Goal: Task Accomplishment & Management: Complete application form

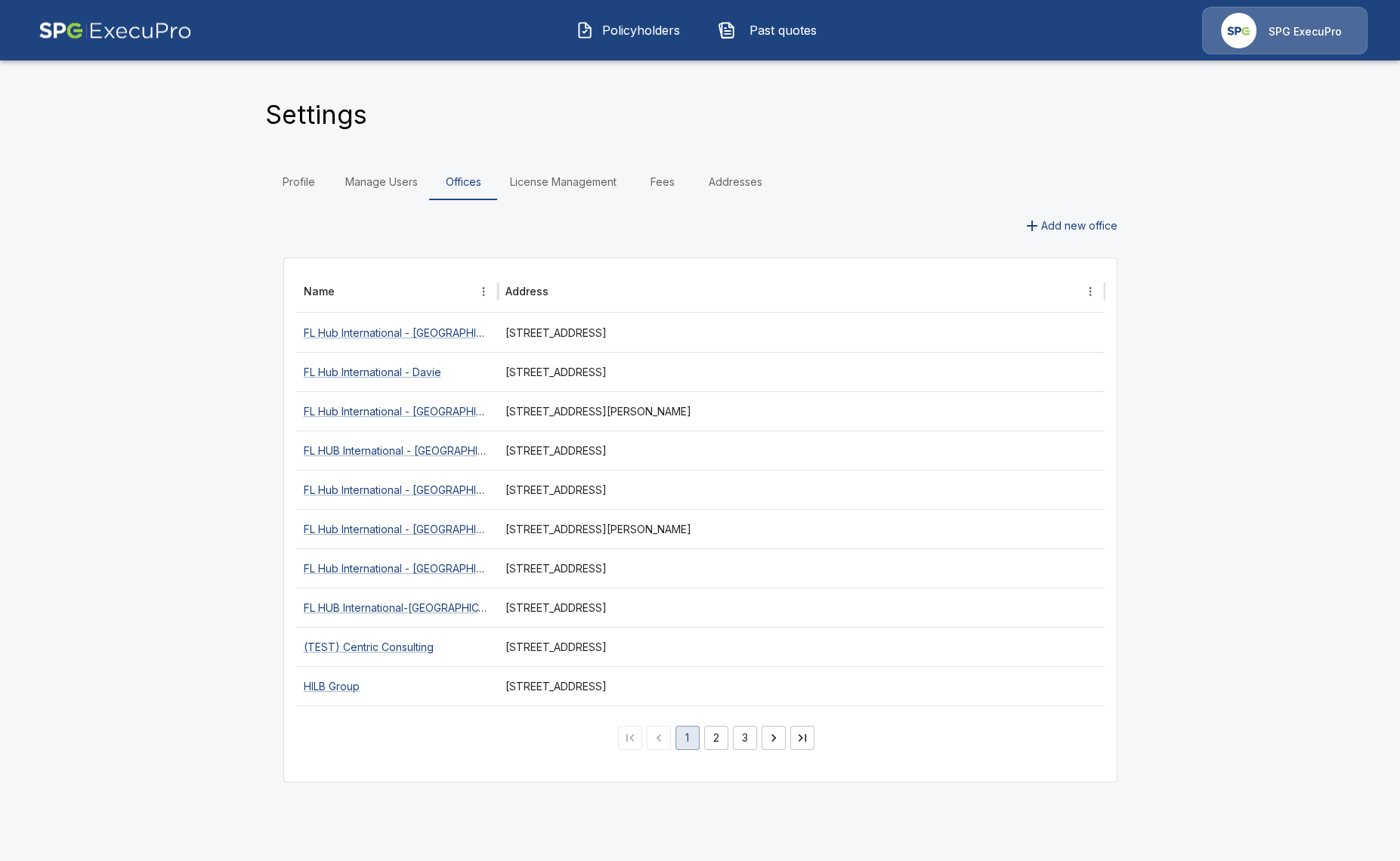
click at [100, 39] on img at bounding box center [115, 31] width 154 height 48
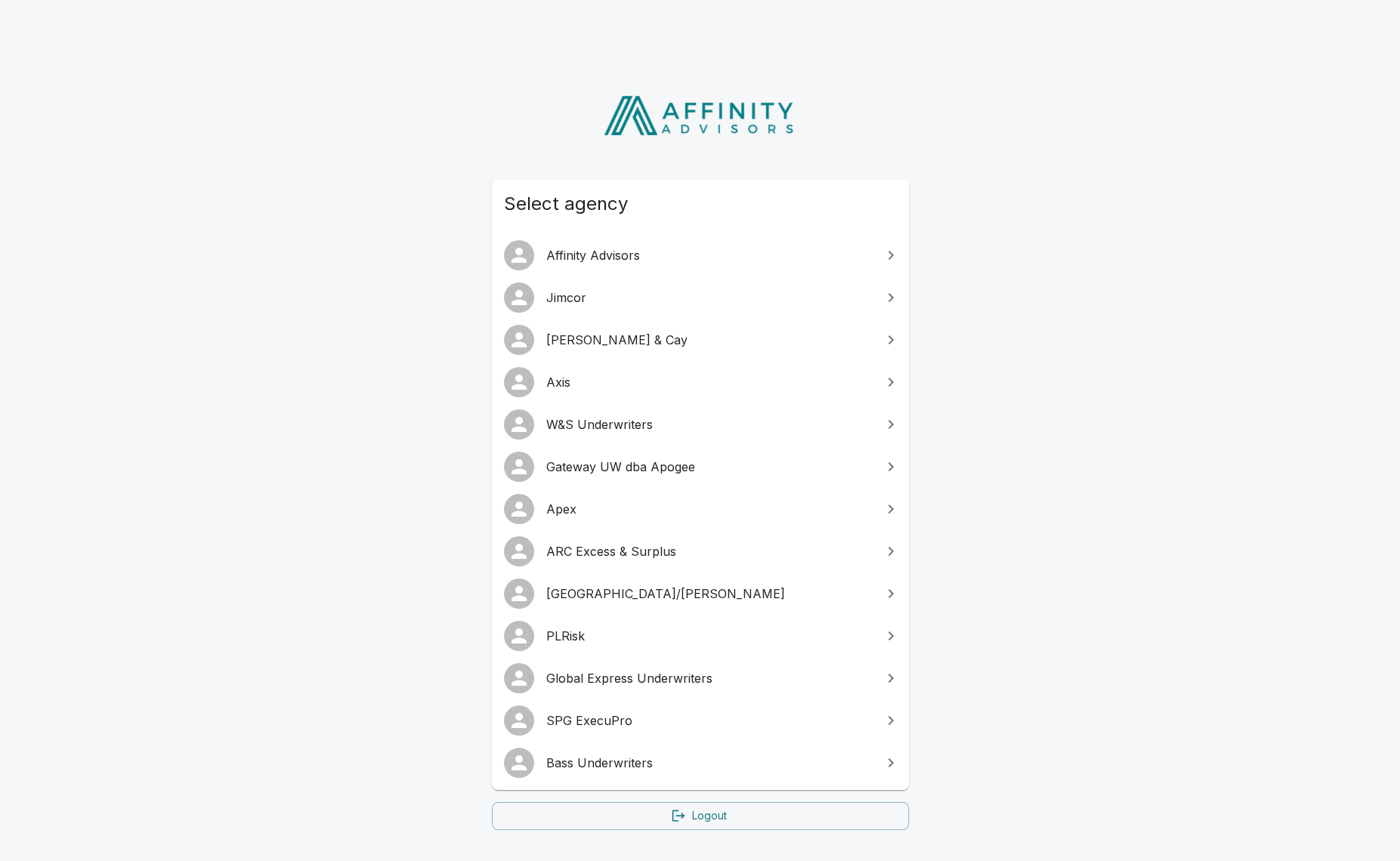
click at [625, 266] on link "Affinity Advisors" at bounding box center [700, 255] width 417 height 43
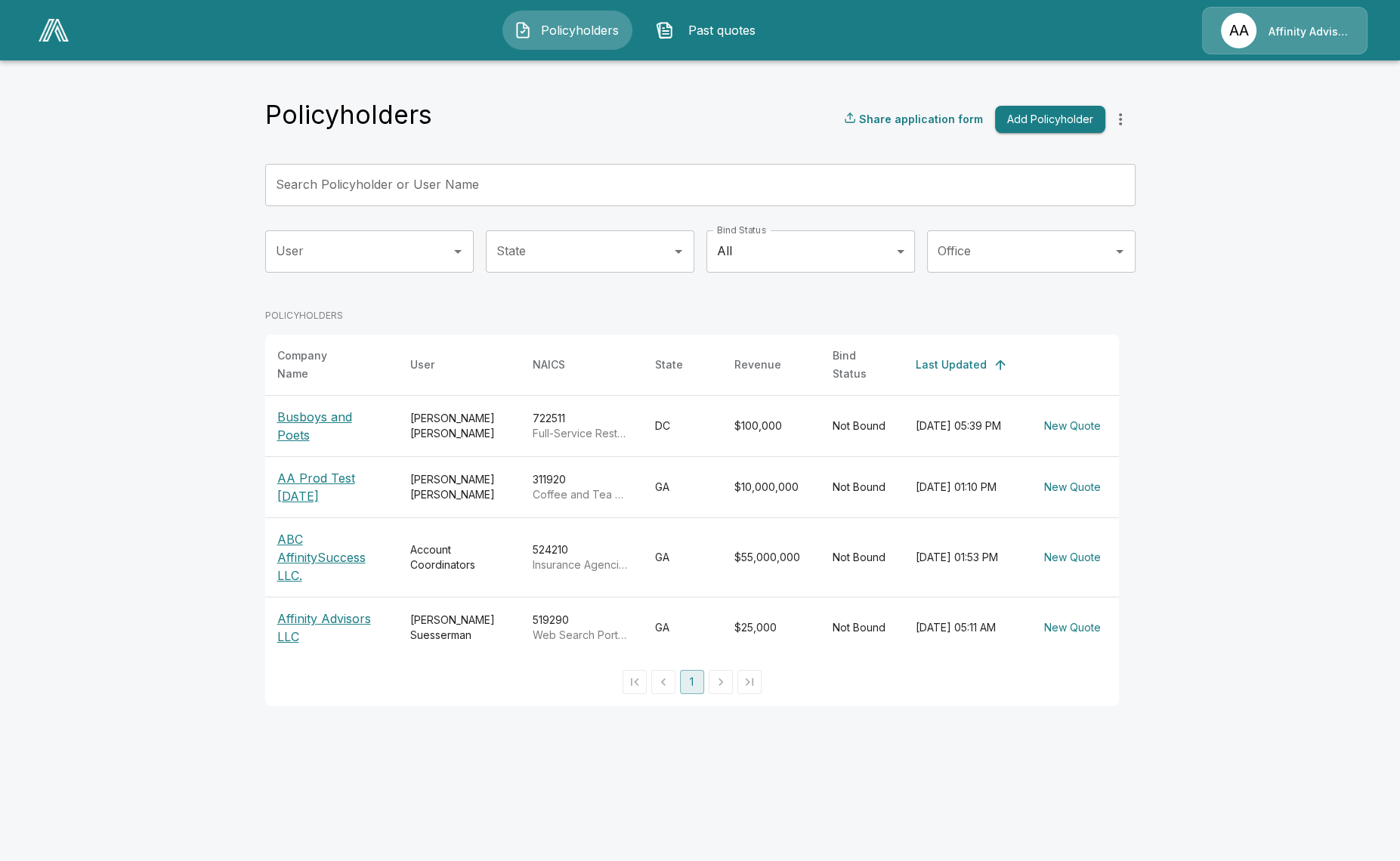
click at [1041, 125] on button "Add Policyholder" at bounding box center [1049, 119] width 110 height 28
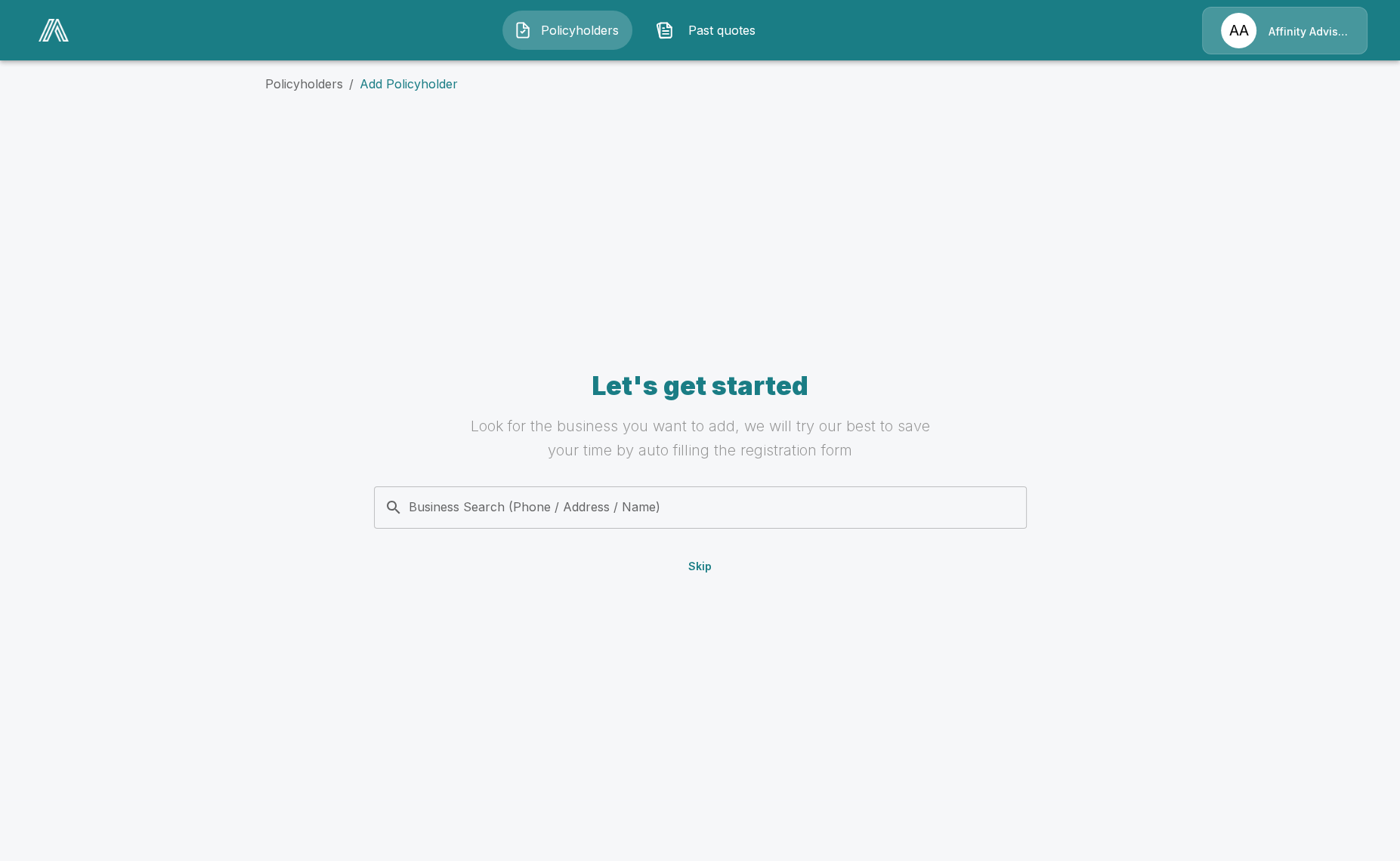
click at [659, 509] on input "Business Search (Phone / Address / Name)" at bounding box center [697, 508] width 634 height 29
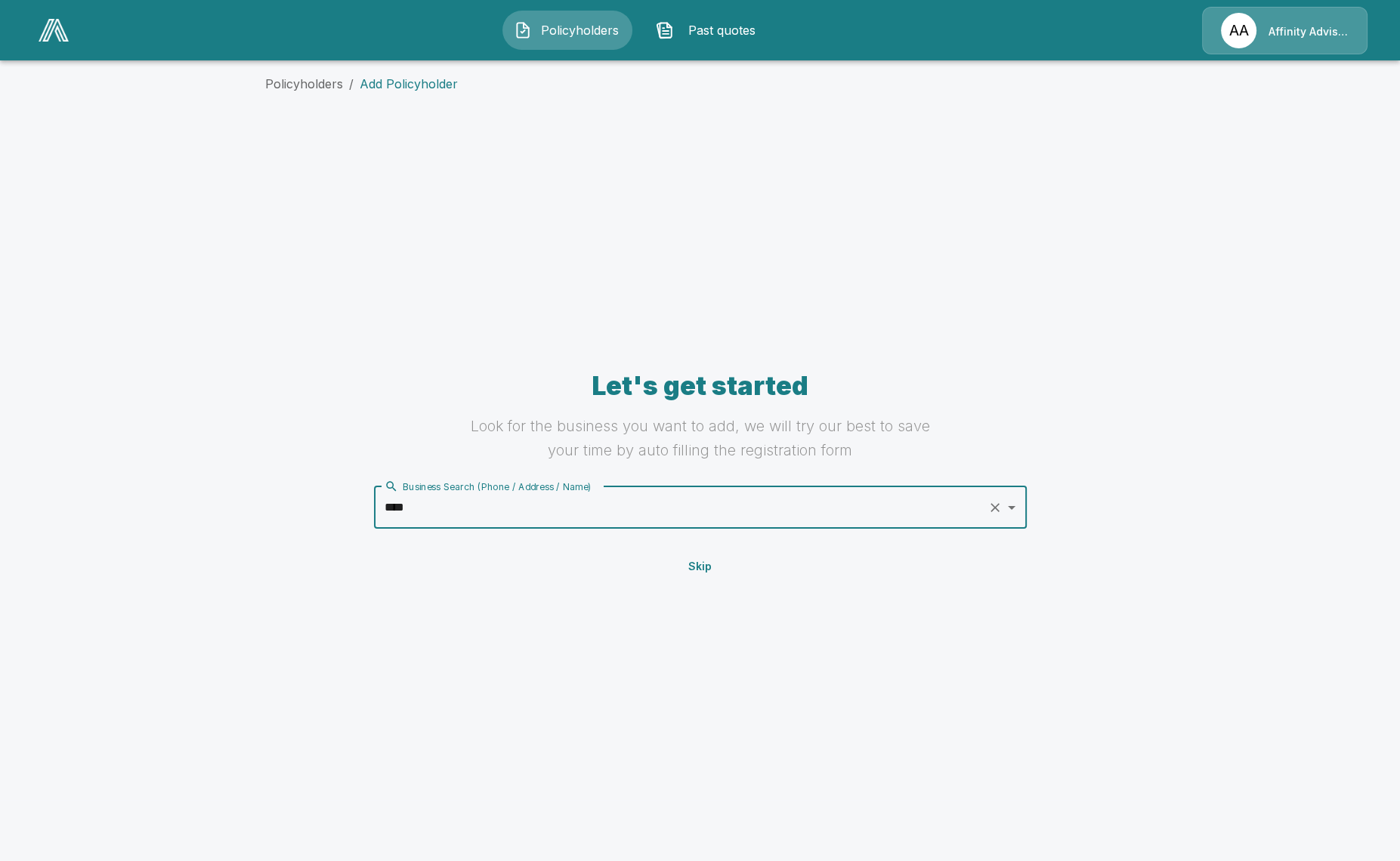
type input "*****"
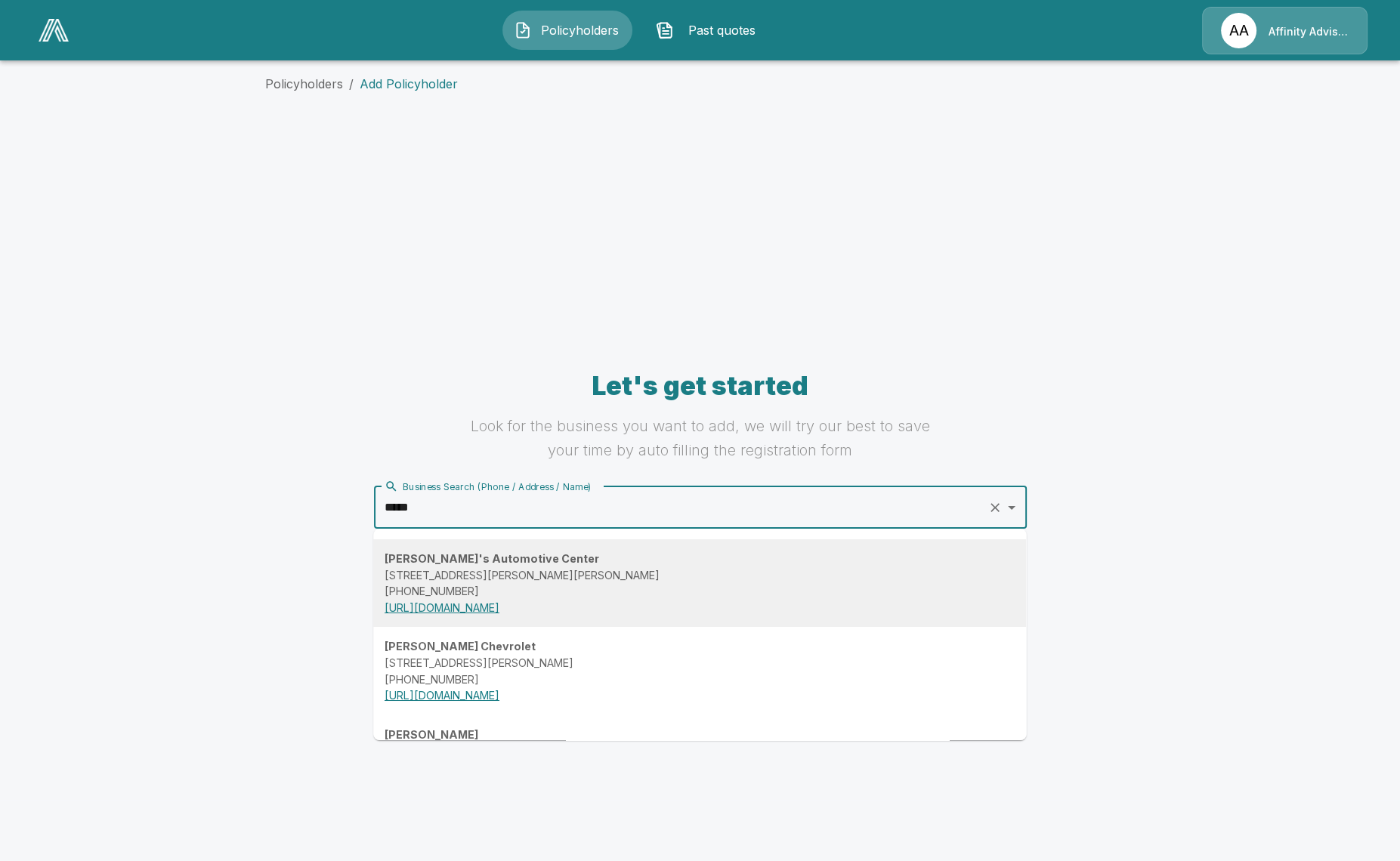
click at [636, 562] on div "Steve's Automotive Center 24 Hamby Dr SE, Marietta, GA 30067, USA (770) 973-467…" at bounding box center [700, 583] width 630 height 65
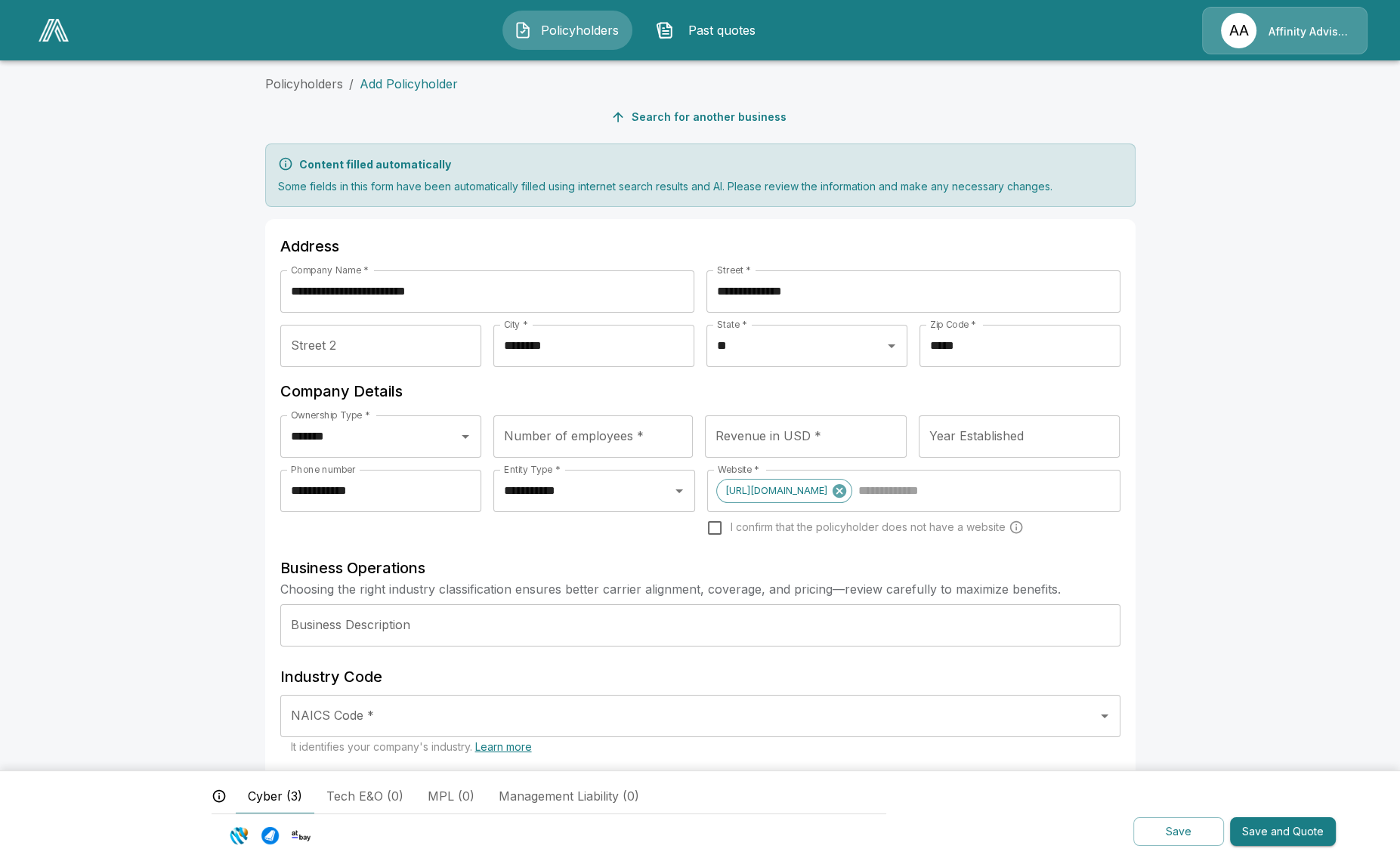
type input "*"
type input "********"
type input "****"
type input "**********"
click at [289, 92] on li "Policyholders" at bounding box center [304, 84] width 78 height 18
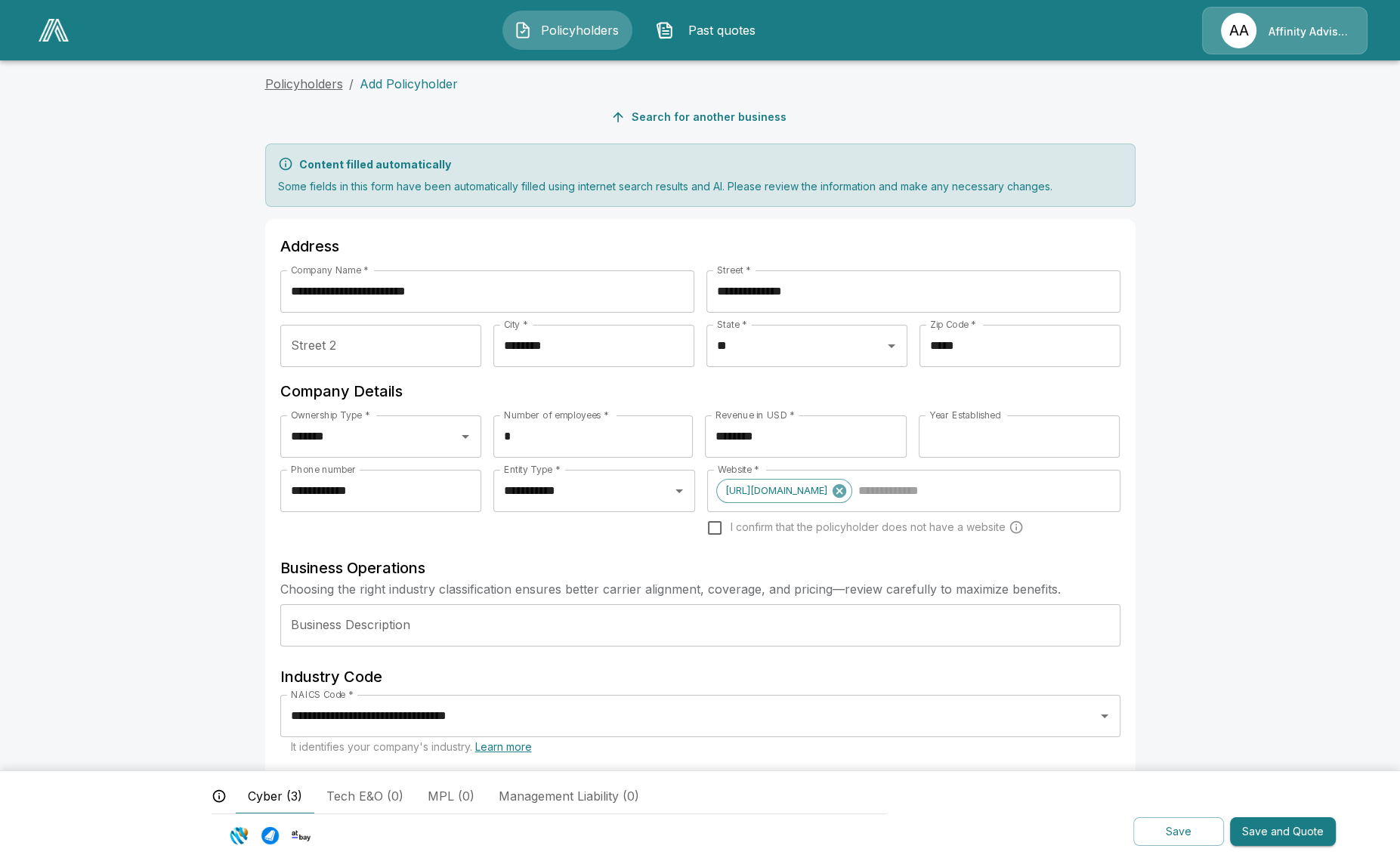
click at [287, 86] on link "Policyholders" at bounding box center [304, 84] width 78 height 15
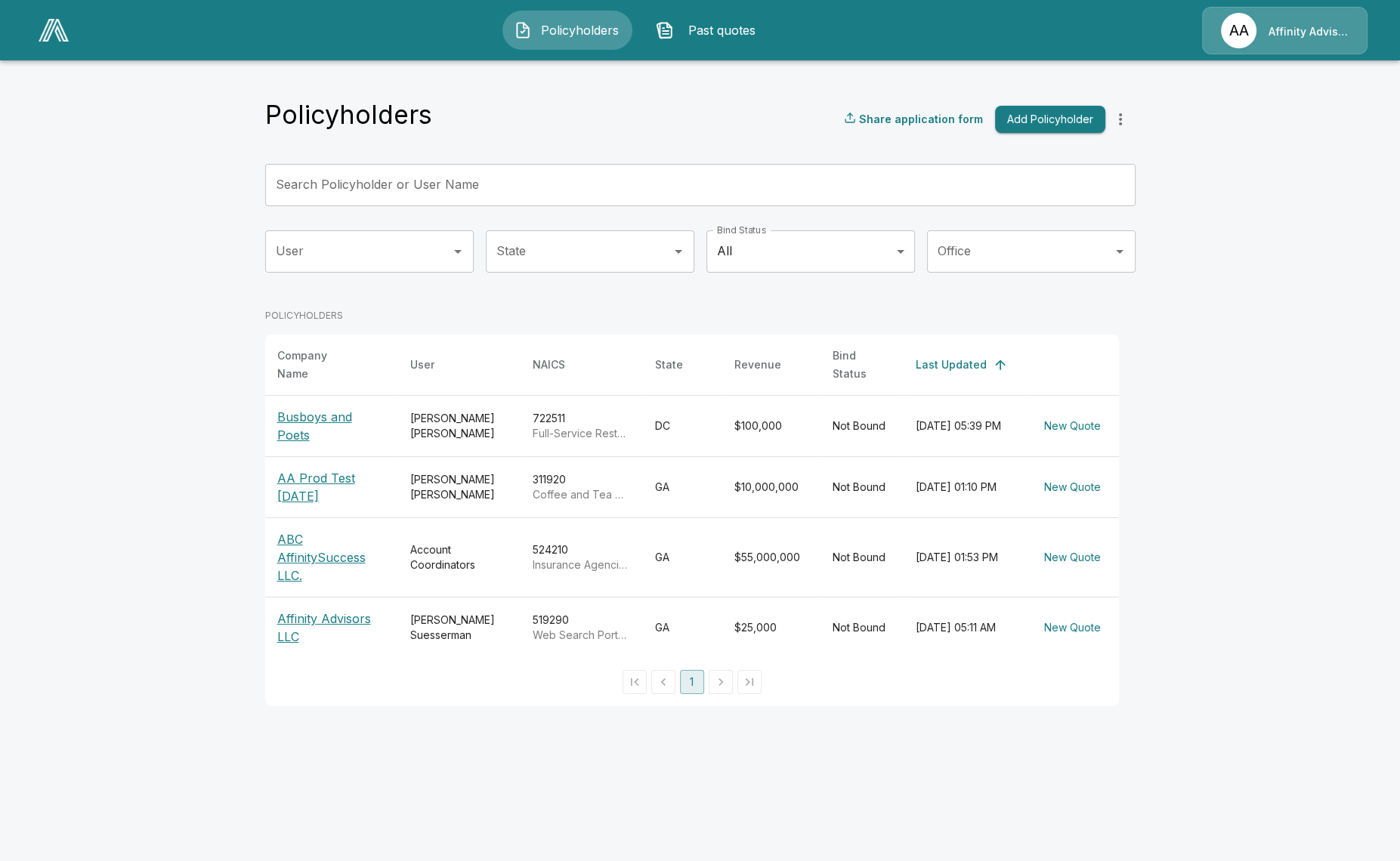
click at [420, 177] on input "Search Policyholder or User Name" at bounding box center [692, 185] width 853 height 43
click at [43, 26] on img at bounding box center [53, 30] width 30 height 23
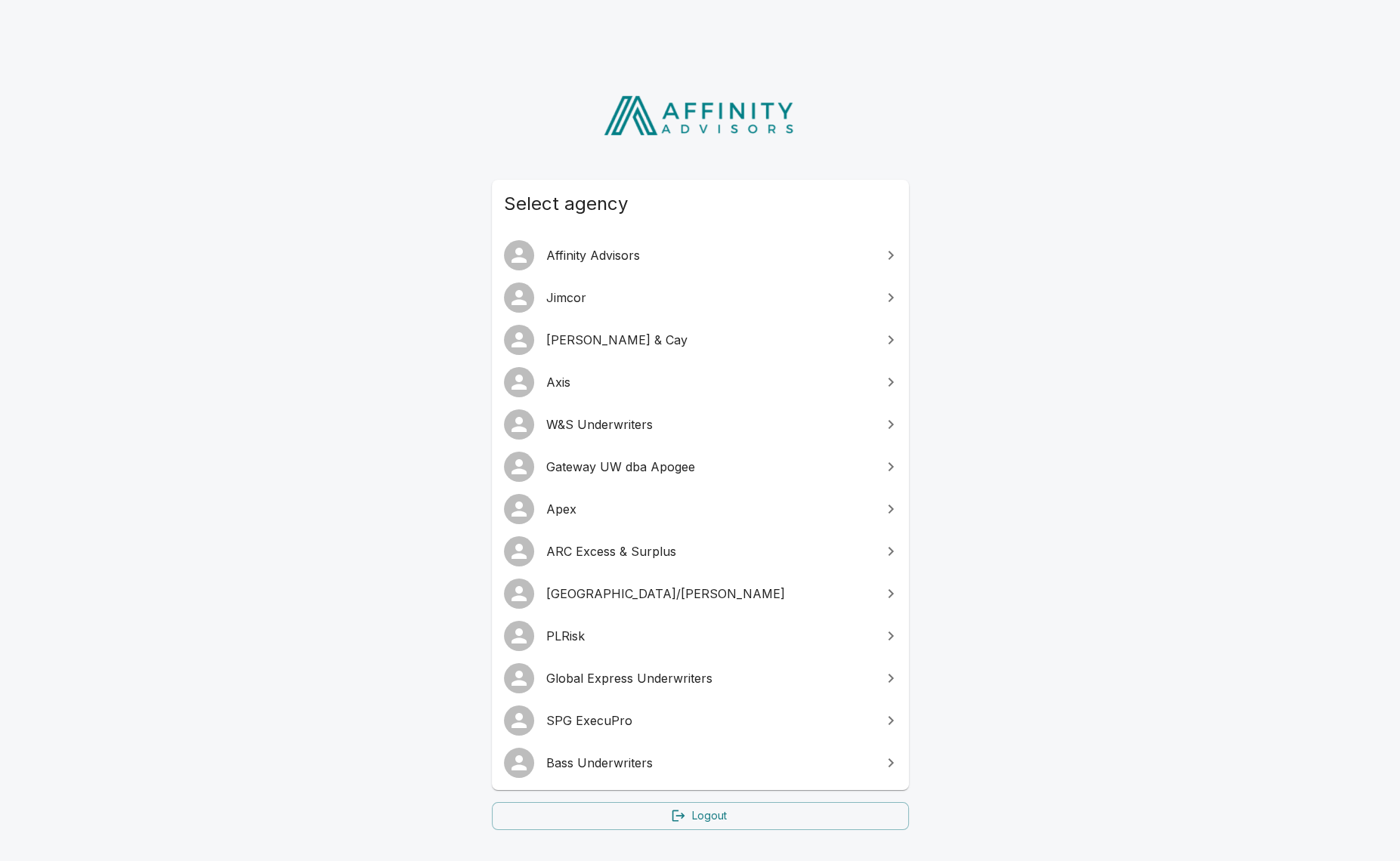
click at [635, 721] on span "SPG ExecuPro" at bounding box center [709, 720] width 326 height 18
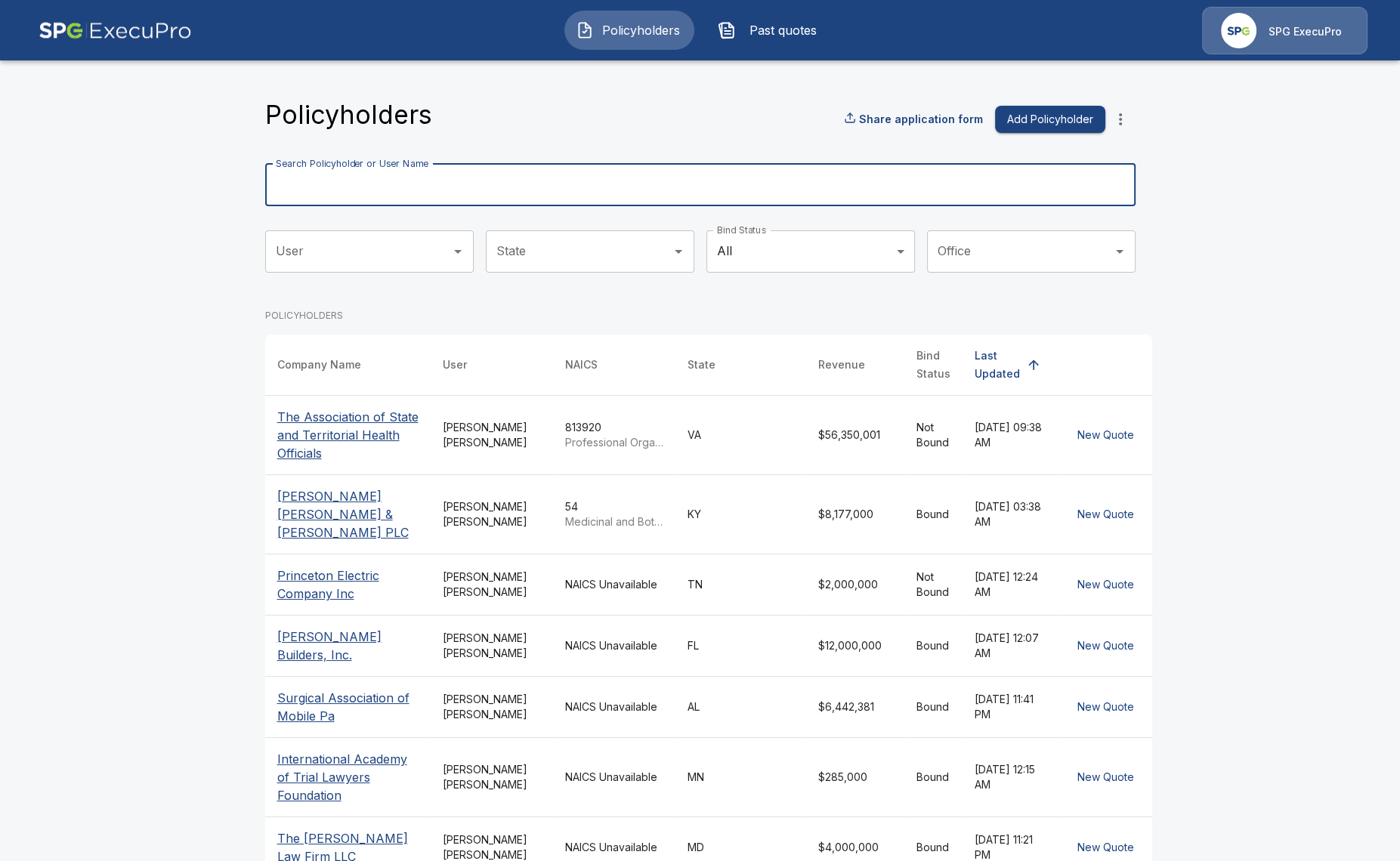
click at [527, 176] on input "Search Policyholder or User Name" at bounding box center [692, 185] width 853 height 43
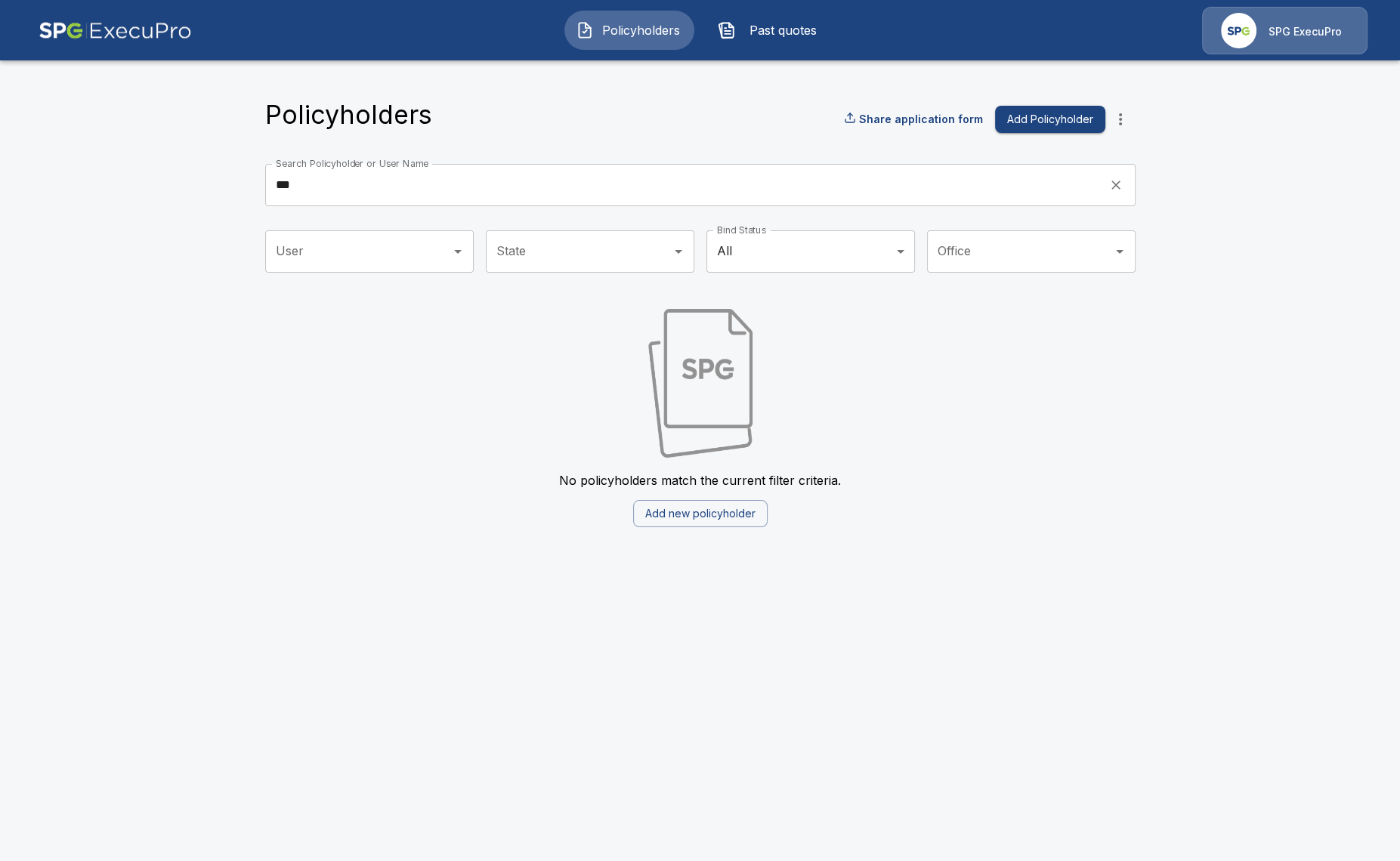
click at [84, 352] on main "Policyholders Share application form Add Policyholder Search Policyholder or Us…" at bounding box center [700, 272] width 1400 height 545
click at [351, 189] on input "***" at bounding box center [682, 185] width 834 height 43
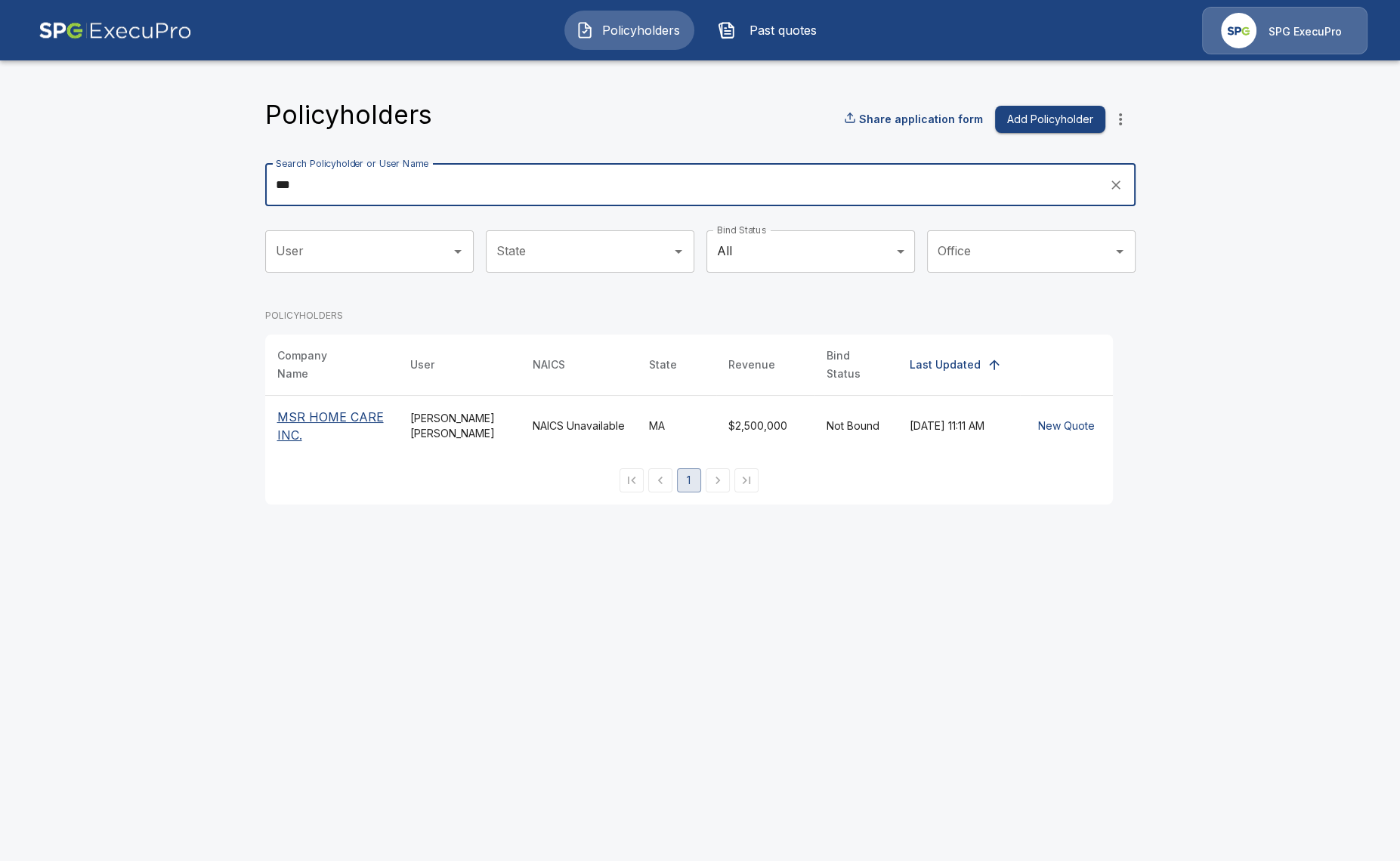
type input "***"
click at [328, 410] on p "MSR HOME CARE INC." at bounding box center [331, 426] width 108 height 36
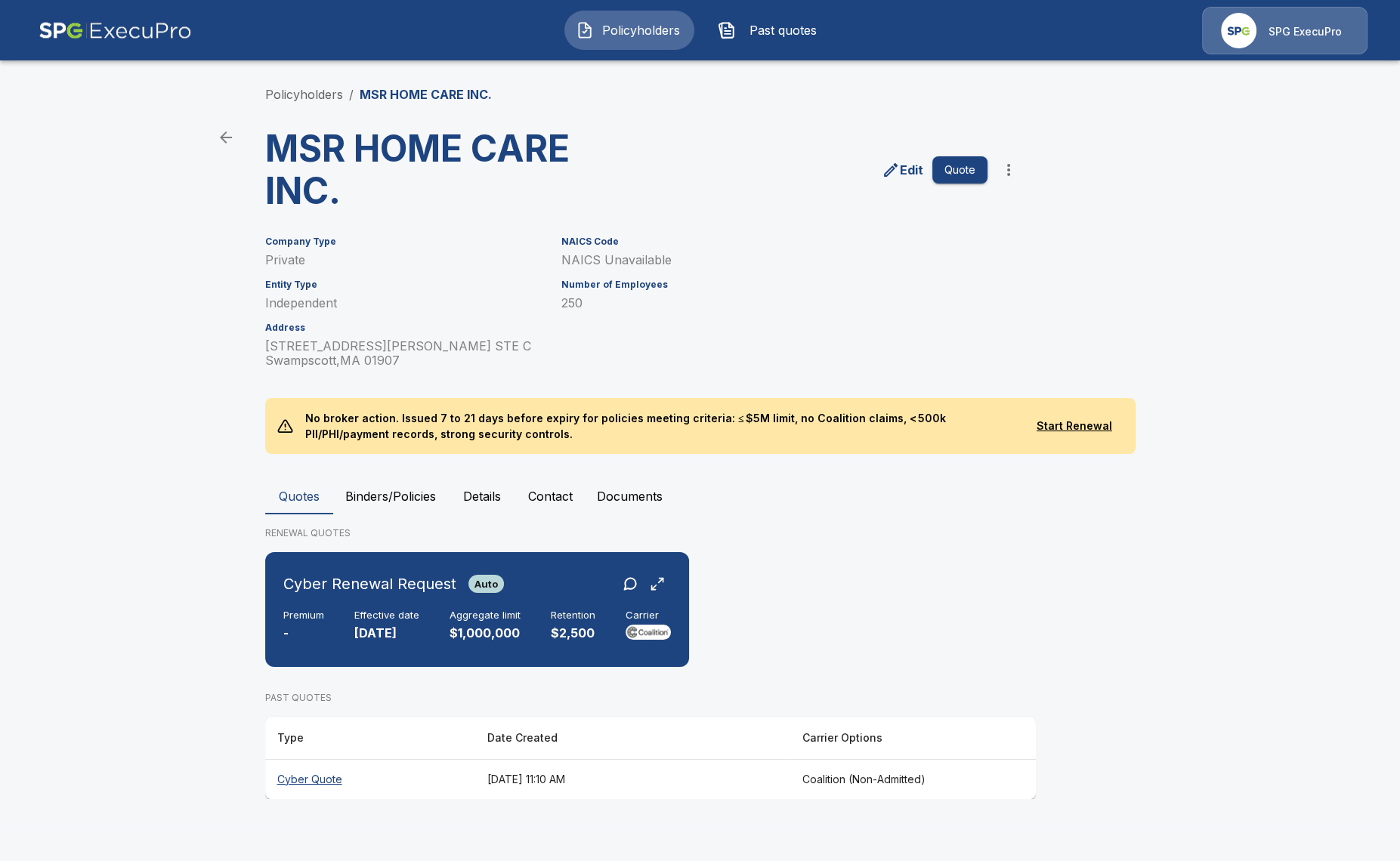
click at [76, 512] on main "Policyholders / MSR HOME CARE INC. MSR HOME CARE INC. Edit Quote Company Type P…" at bounding box center [700, 414] width 1400 height 828
click at [411, 800] on th "Cyber Quote" at bounding box center [370, 779] width 210 height 40
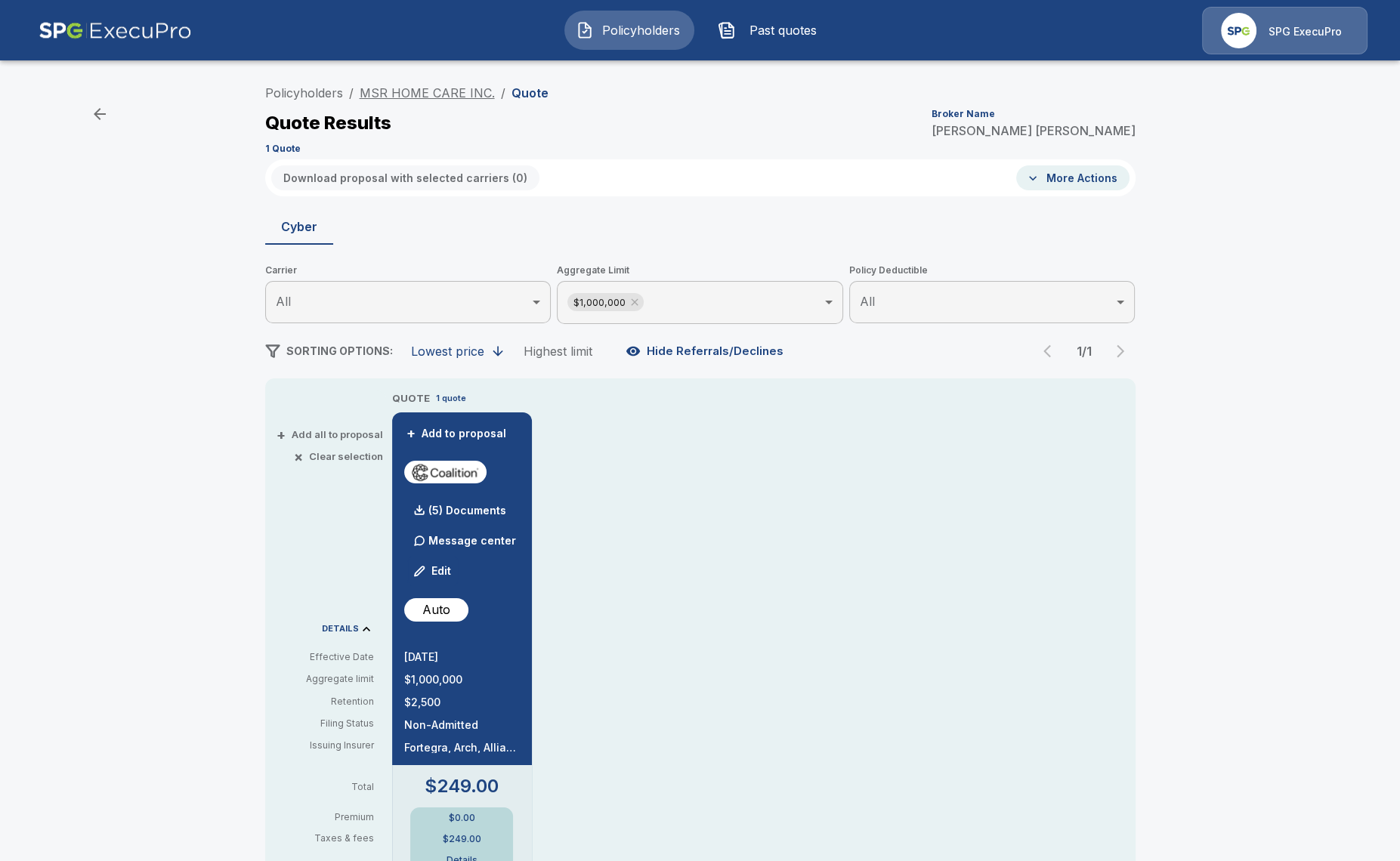
click at [471, 99] on link "MSR HOME CARE INC." at bounding box center [427, 93] width 135 height 15
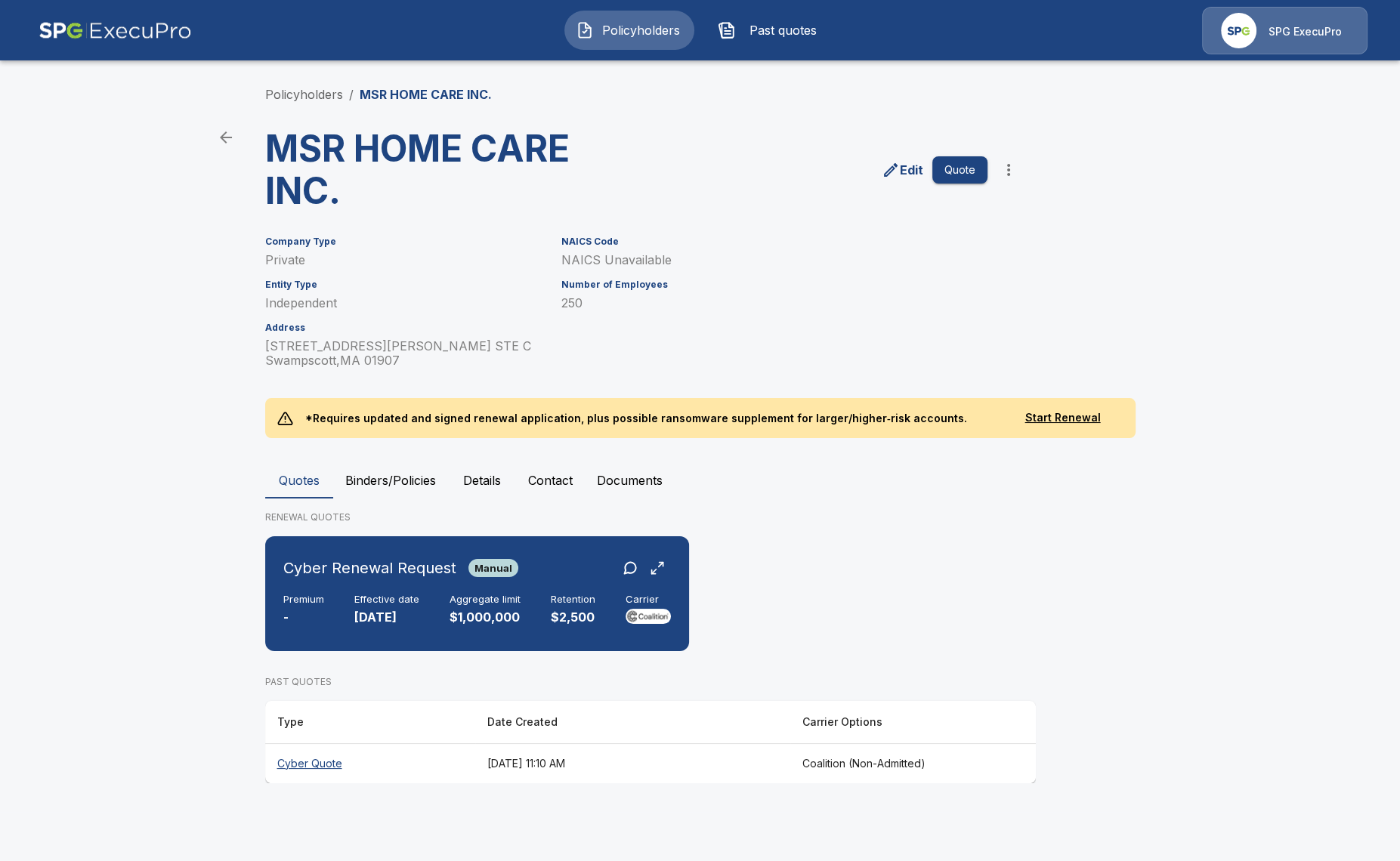
click at [14, 373] on main "Policyholders / MSR HOME CARE INC. MSR HOME CARE INC. Edit Quote Company Type P…" at bounding box center [700, 406] width 1400 height 812
click at [283, 98] on link "Policyholders" at bounding box center [304, 95] width 78 height 15
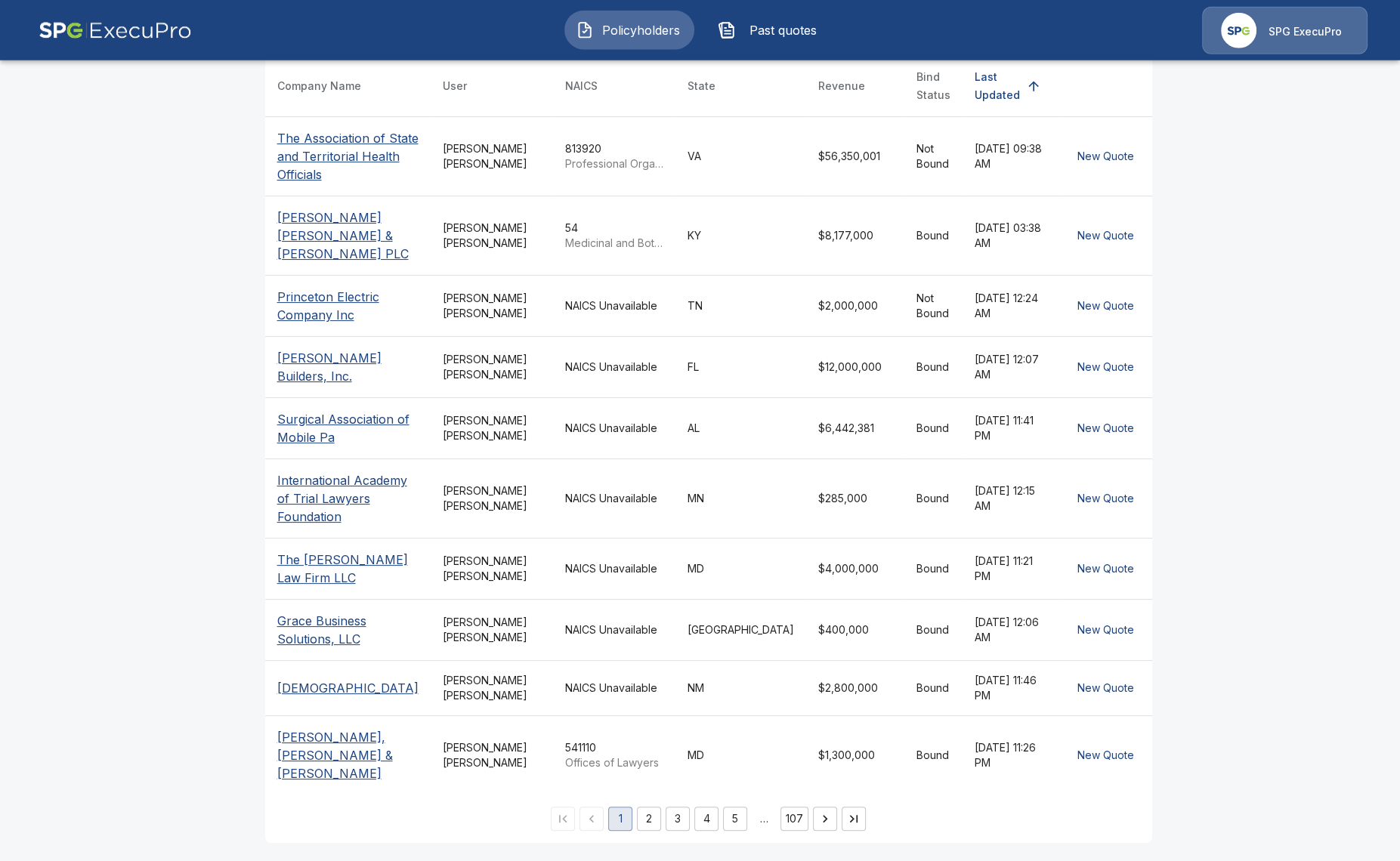
scroll to position [308, 0]
click at [127, 546] on main "Policyholders Share application form Add Policyholder Search Policyholder or Us…" at bounding box center [700, 291] width 1400 height 1140
click at [364, 689] on p "[DEMOGRAPHIC_DATA]" at bounding box center [348, 688] width 142 height 18
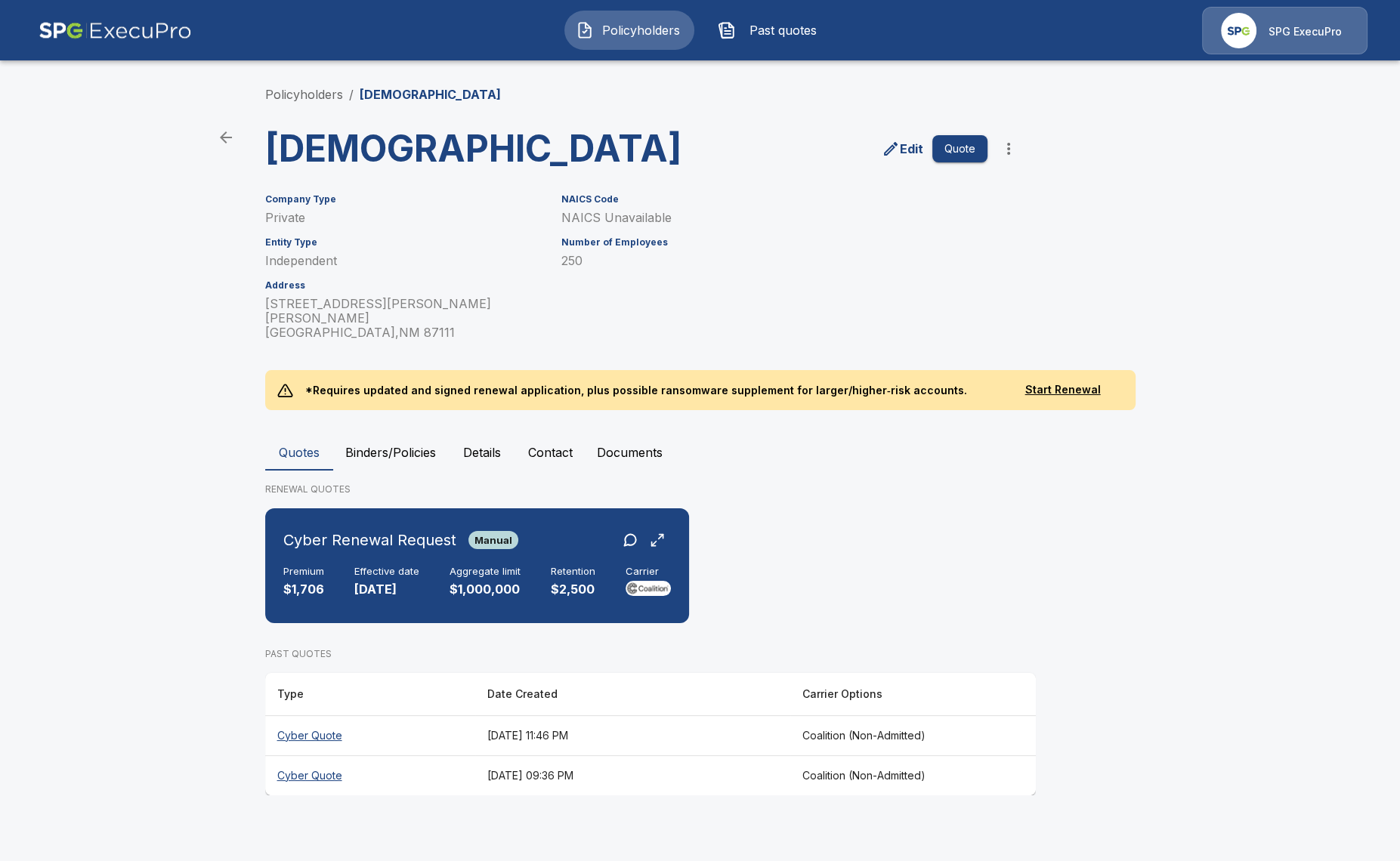
click at [659, 755] on th "September 5, 2025 at 11:46 PM" at bounding box center [632, 735] width 315 height 40
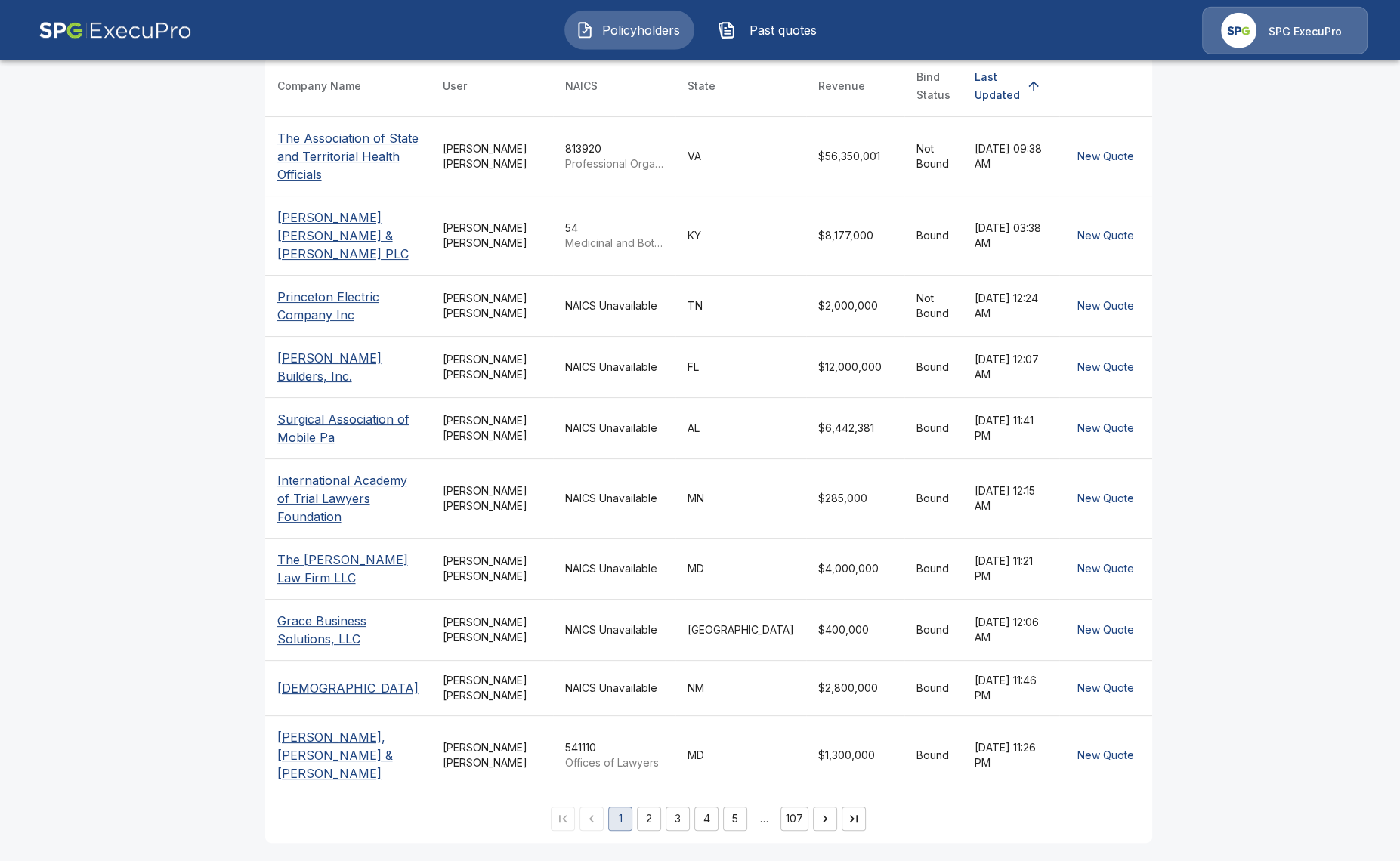
scroll to position [311, 0]
click at [665, 818] on button "3" at bounding box center [677, 819] width 24 height 24
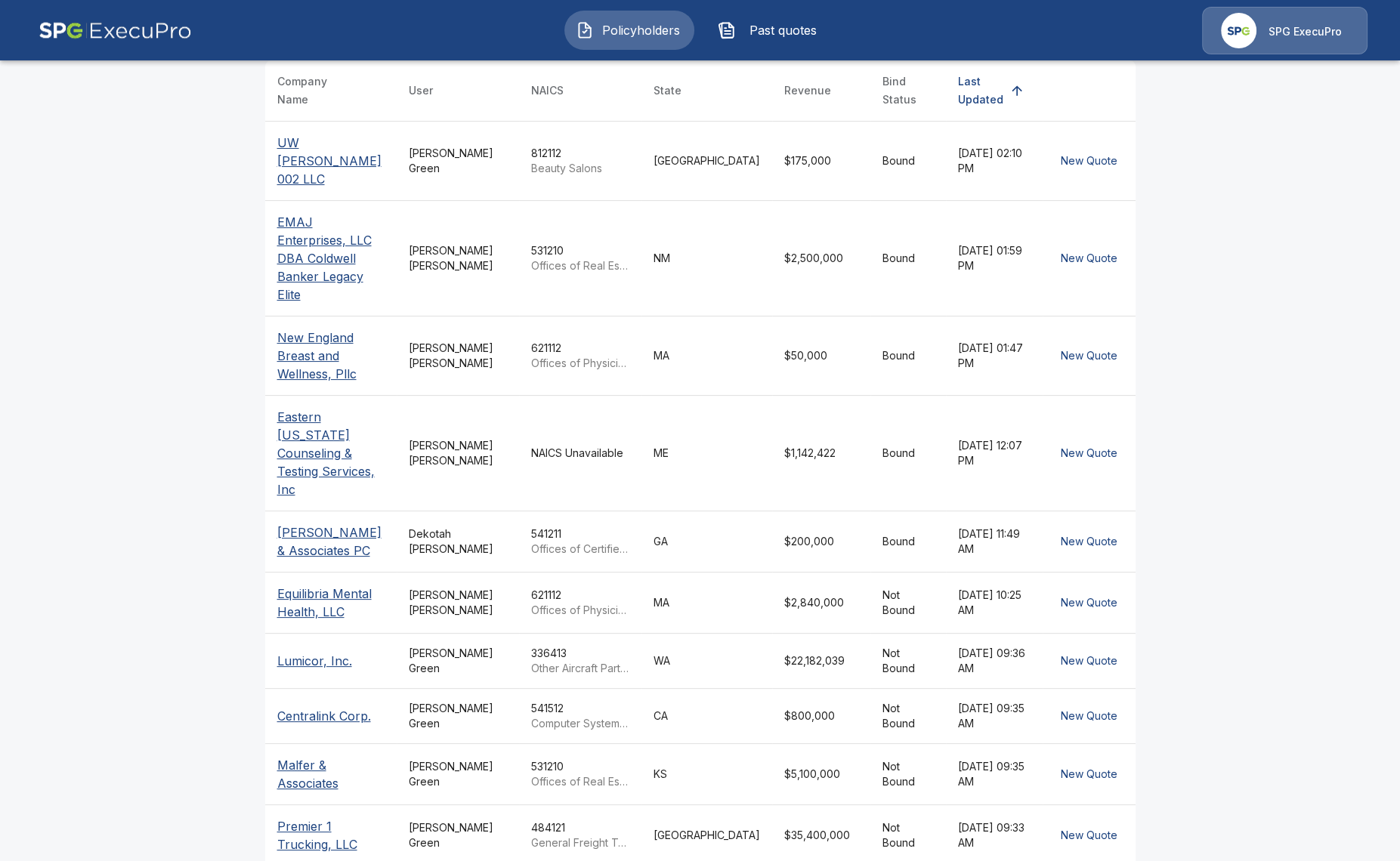
click at [139, 656] on main "Policyholders Share application form Add Policyholder Search Policyholder or Us…" at bounding box center [700, 329] width 1400 height 1207
click at [437, 429] on td "Tricia Dietz" at bounding box center [457, 452] width 122 height 115
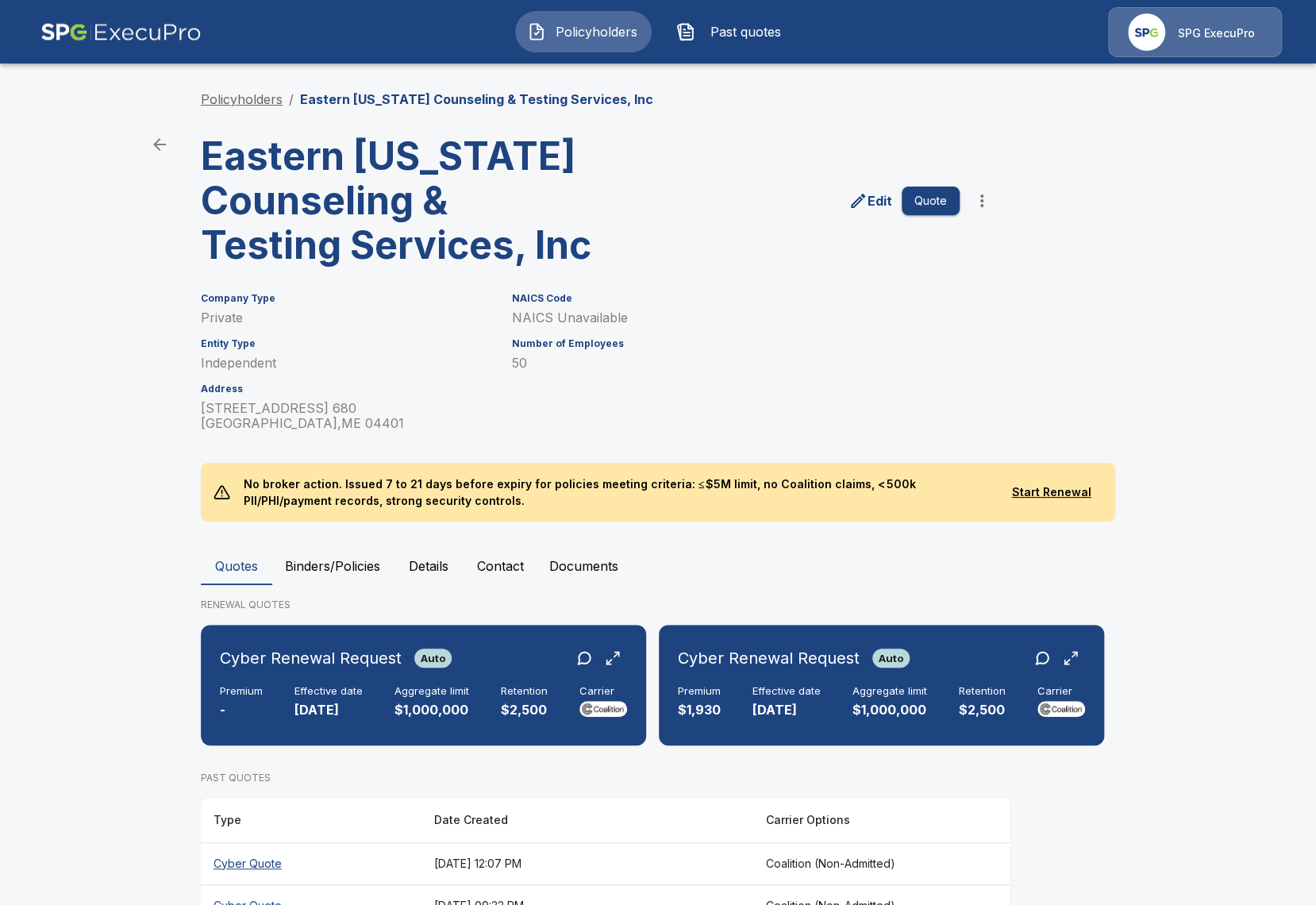
click at [218, 102] on link "Policyholders" at bounding box center [241, 100] width 82 height 16
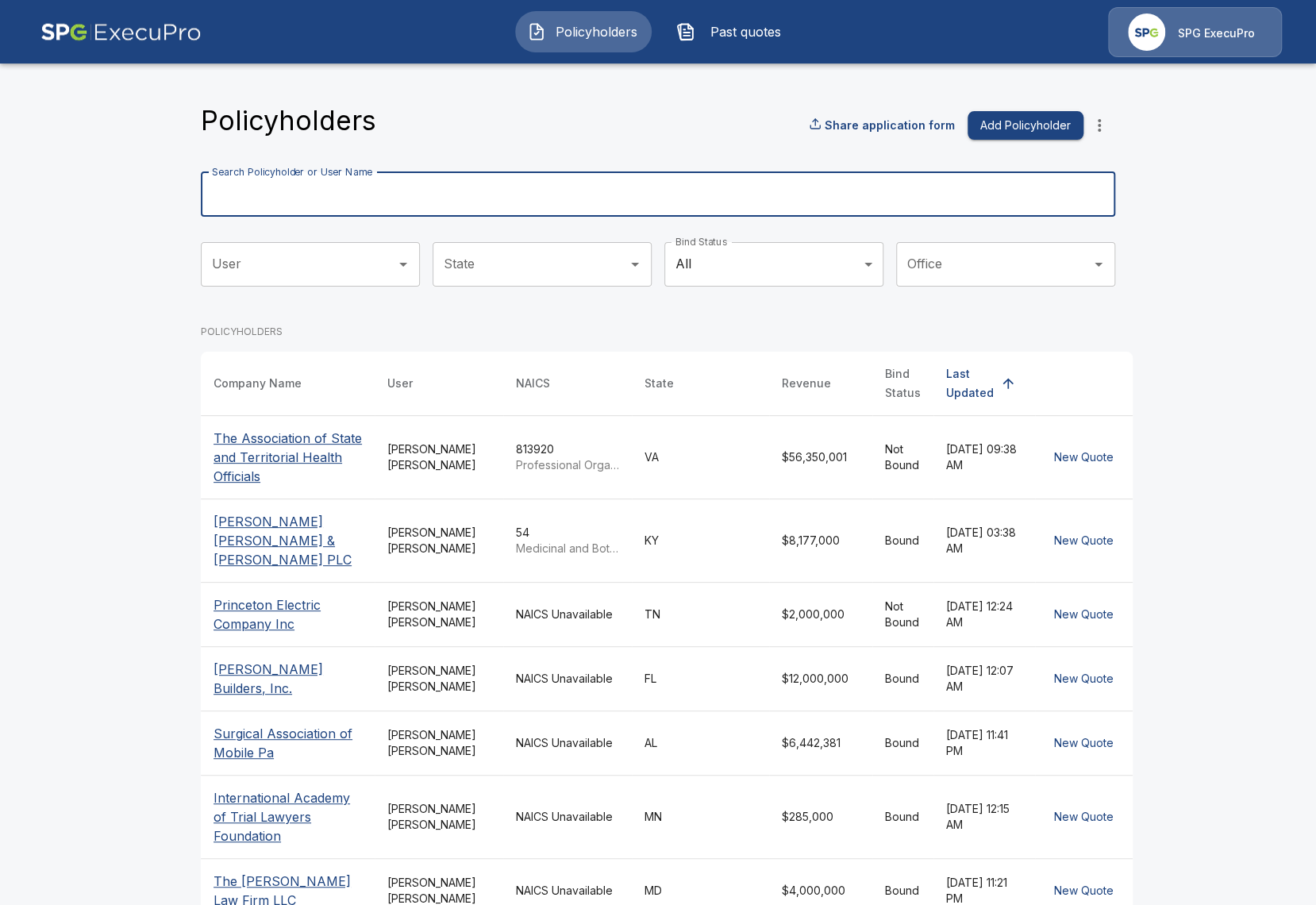
click at [444, 197] on input "Search Policyholder or User Name" at bounding box center [649, 195] width 896 height 45
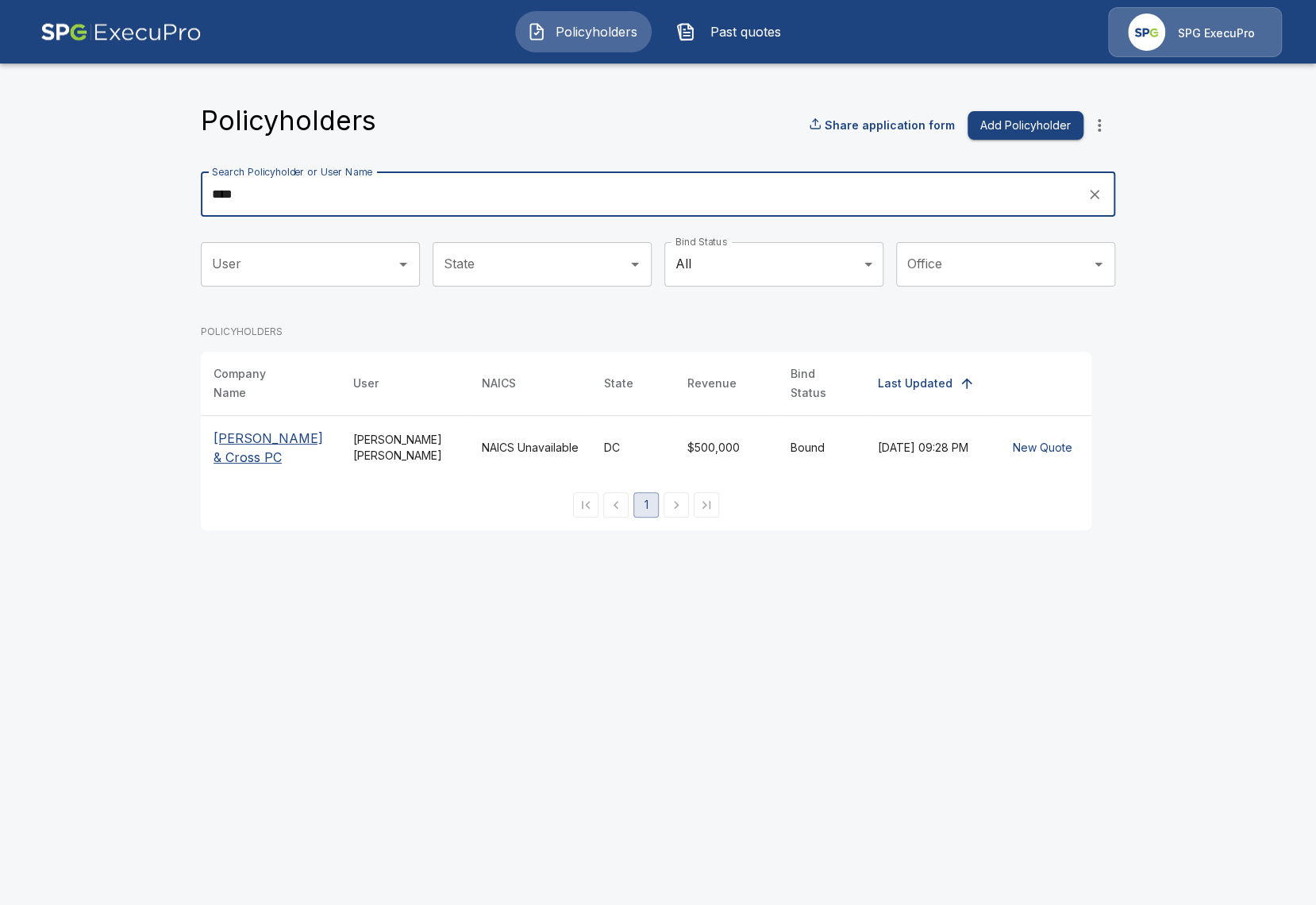
type input "****"
click at [300, 435] on p "[PERSON_NAME] & Cross PC" at bounding box center [270, 448] width 114 height 38
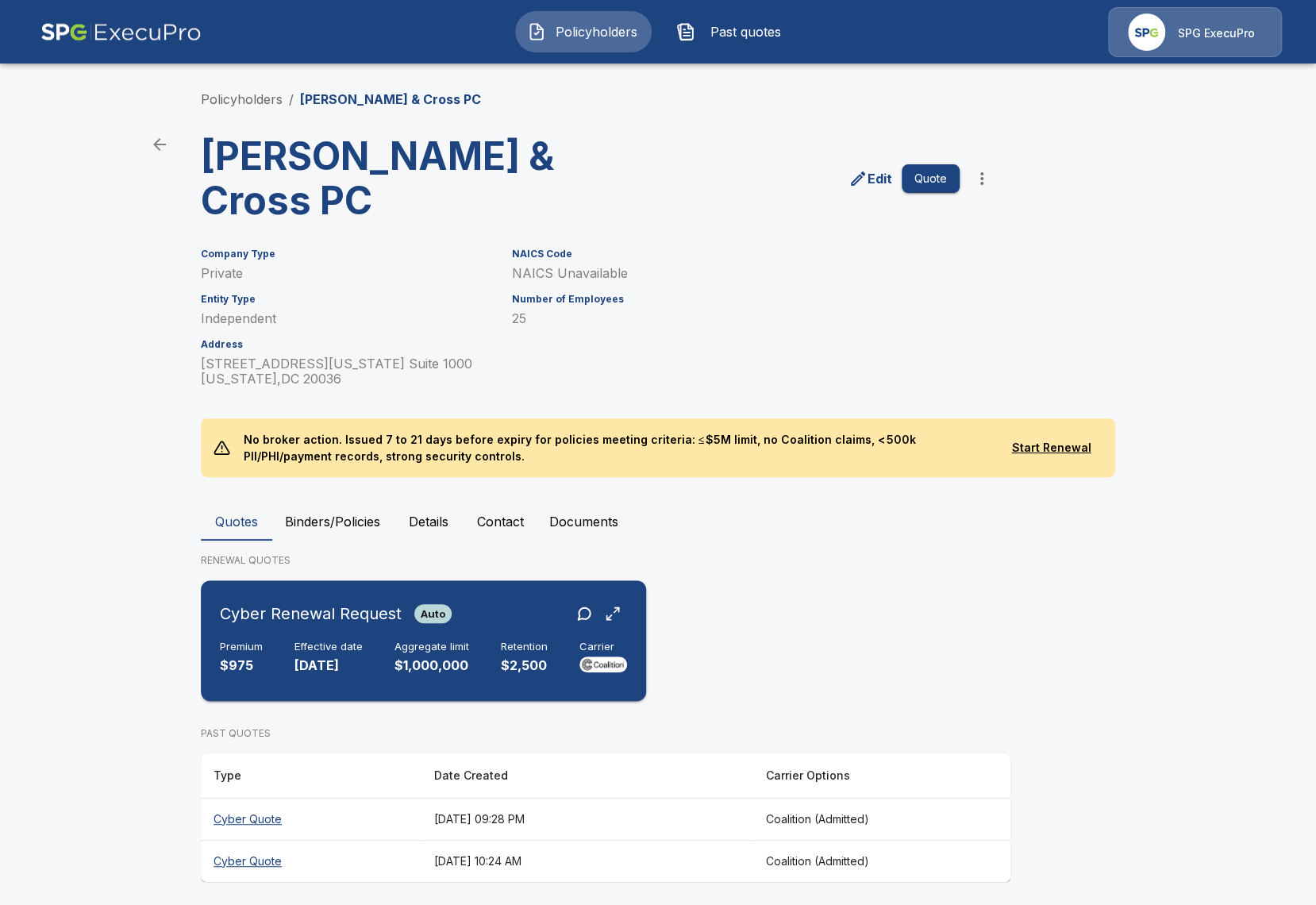
click at [477, 632] on div "Cyber Renewal Request Auto Premium $975 Effective date [DATE] Aggregate limit $…" at bounding box center [423, 640] width 433 height 108
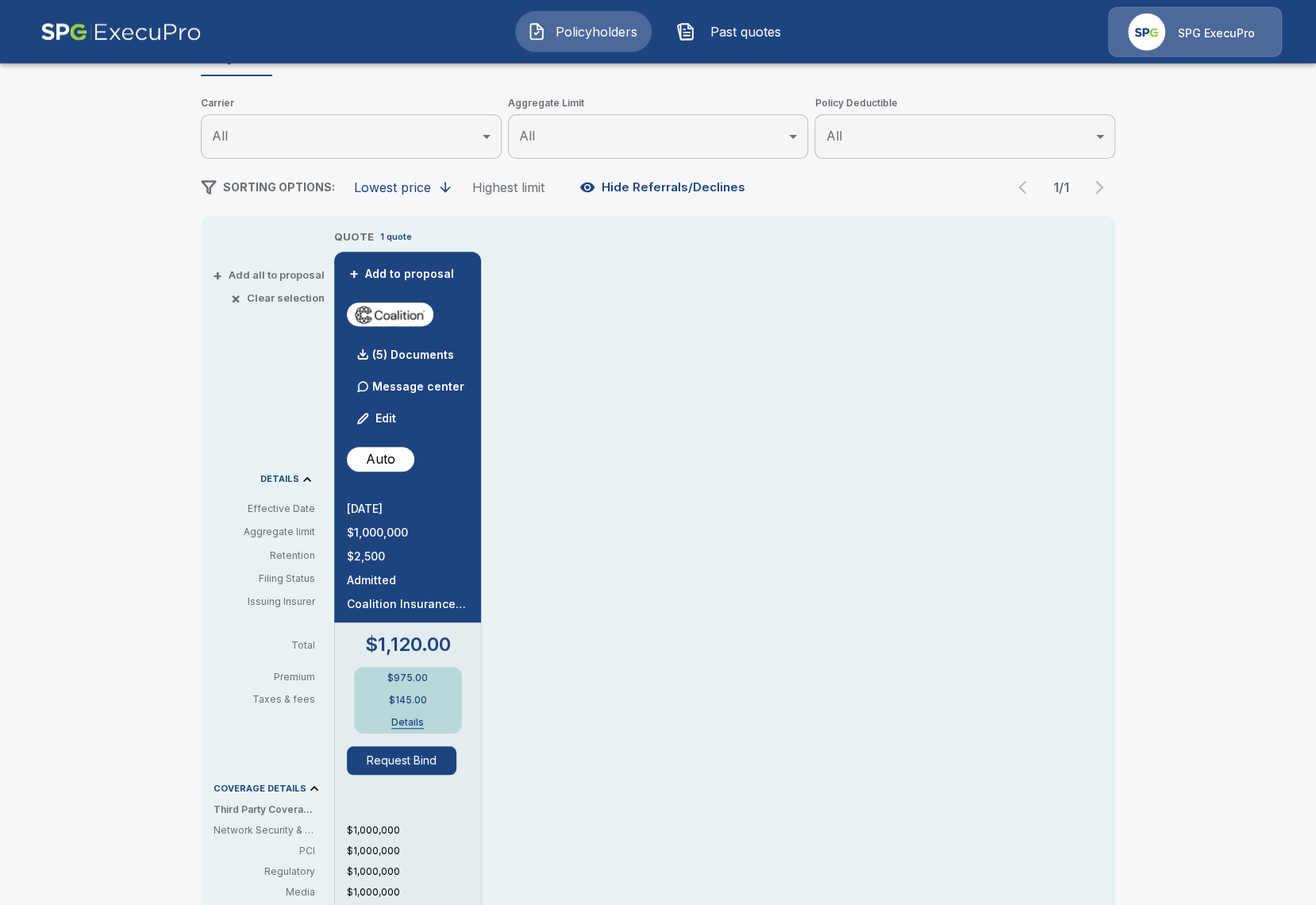
scroll to position [183, 0]
click at [156, 464] on div "Policyholders / [PERSON_NAME] & Cross PC / Quote Quote Results Broker Name [PER…" at bounding box center [658, 651] width 1316 height 1518
